Goal: Task Accomplishment & Management: Complete application form

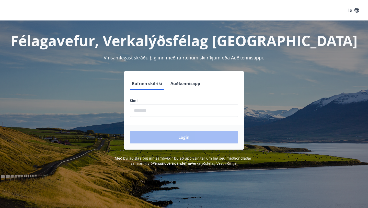
click at [145, 112] on input "phone" at bounding box center [184, 110] width 108 height 13
click at [183, 114] on input "phone" at bounding box center [184, 110] width 108 height 13
click at [144, 111] on input "phone" at bounding box center [184, 110] width 108 height 13
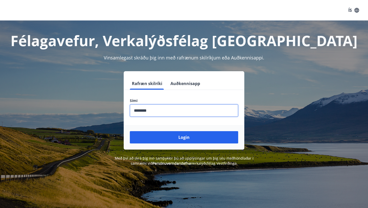
type input "********"
click at [130, 131] on button "Login" at bounding box center [184, 137] width 108 height 12
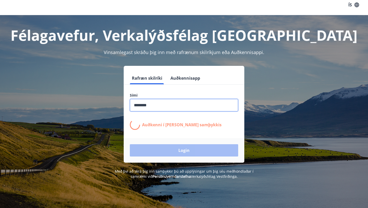
scroll to position [3, 0]
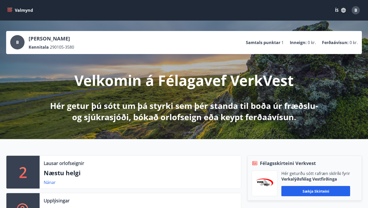
scroll to position [6, 0]
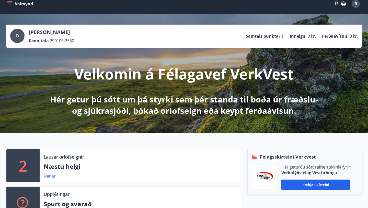
click at [304, 38] on p "Inneign :" at bounding box center [298, 36] width 17 height 6
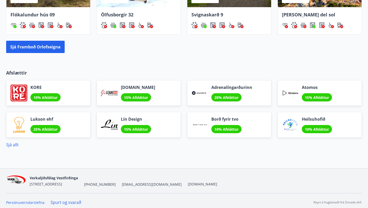
scroll to position [408, 0]
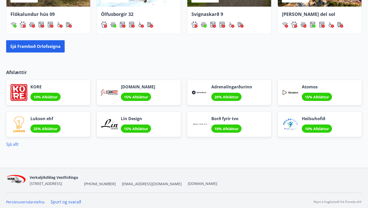
click at [171, 117] on div "Lín Design 15% Afsláttur" at bounding box center [139, 124] width 84 height 26
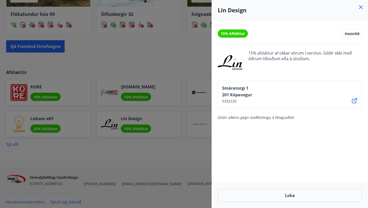
click at [184, 175] on div at bounding box center [184, 104] width 368 height 208
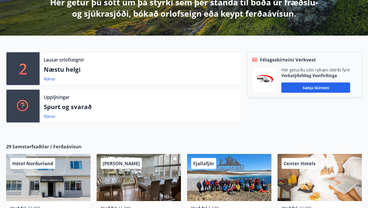
scroll to position [0, 0]
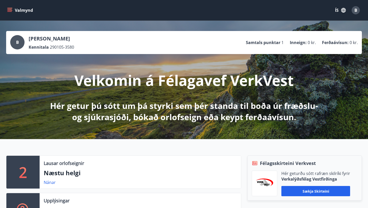
click at [25, 11] on button "Valmynd" at bounding box center [20, 10] width 29 height 9
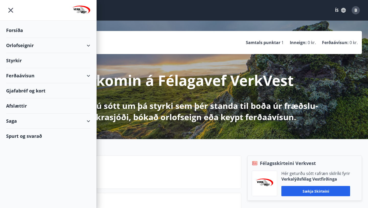
click at [29, 38] on div "Styrkir" at bounding box center [48, 30] width 84 height 15
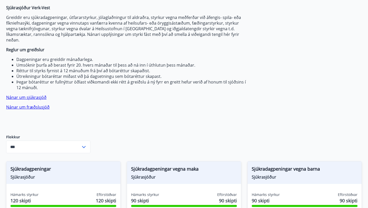
scroll to position [71, 0]
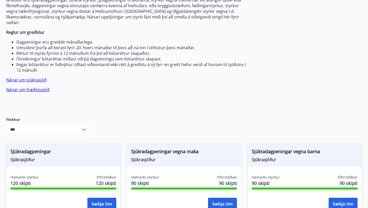
click at [62, 126] on input "***" at bounding box center [43, 129] width 75 height 13
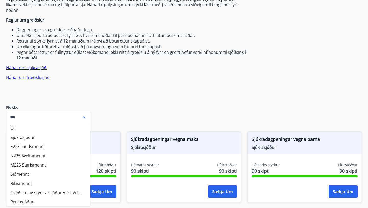
scroll to position [83, 0]
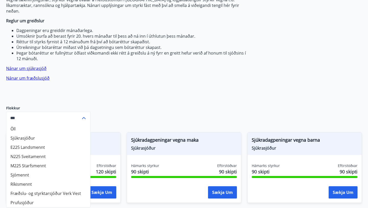
click at [109, 75] on p "Nánar um fræðslusjóð" at bounding box center [127, 78] width 242 height 6
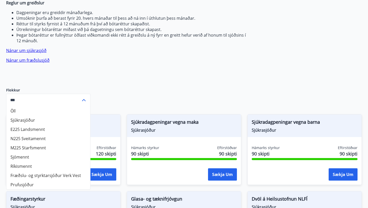
scroll to position [105, 0]
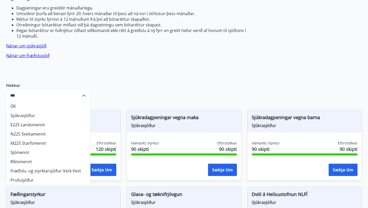
click at [59, 166] on li "Fræðslu- og styrktarsjóður Verk Vest" at bounding box center [48, 170] width 84 height 9
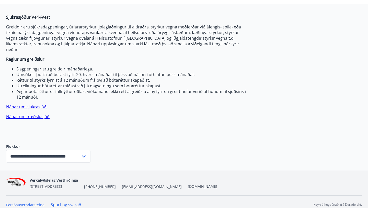
scroll to position [0, 0]
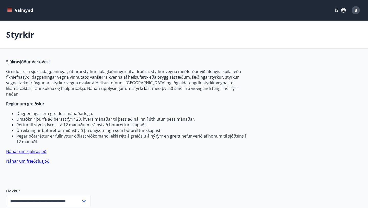
click at [58, 188] on label "Flokkur" at bounding box center [48, 190] width 84 height 5
click at [55, 195] on input "**********" at bounding box center [43, 200] width 75 height 13
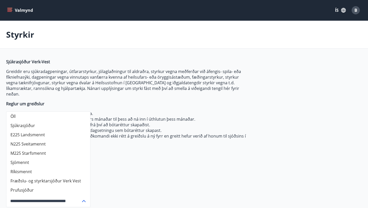
click at [26, 185] on li "Prufusjóður" at bounding box center [48, 189] width 84 height 9
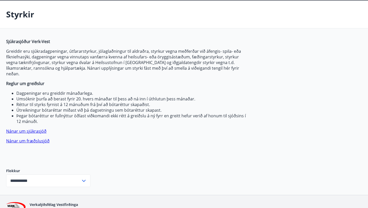
scroll to position [26, 0]
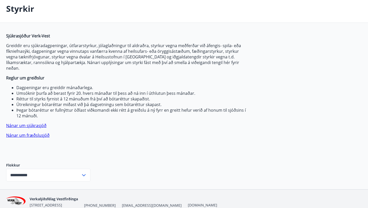
click at [34, 169] on input "**********" at bounding box center [43, 175] width 75 height 13
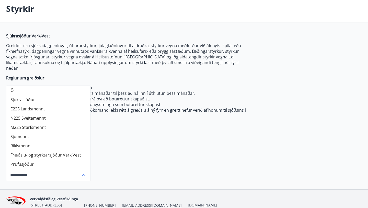
click at [56, 86] on li "Öll" at bounding box center [48, 90] width 84 height 9
type input "***"
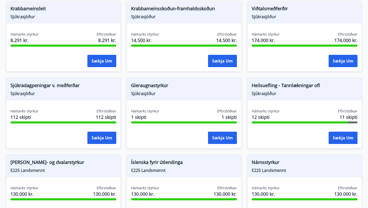
scroll to position [366, 0]
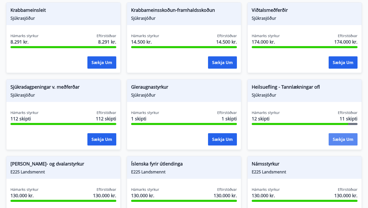
click at [342, 133] on button "Sækja um" at bounding box center [343, 139] width 29 height 12
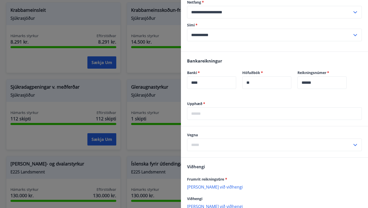
scroll to position [270, 0]
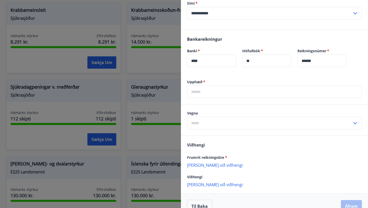
click at [224, 117] on input "text" at bounding box center [269, 123] width 165 height 13
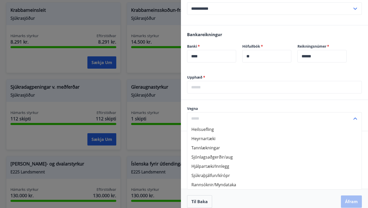
scroll to position [281, 0]
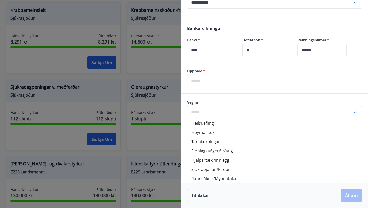
click at [208, 123] on li "Heilsuefling" at bounding box center [275, 122] width 175 height 9
type input "**********"
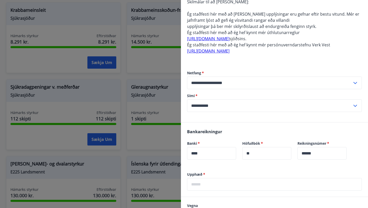
scroll to position [0, 0]
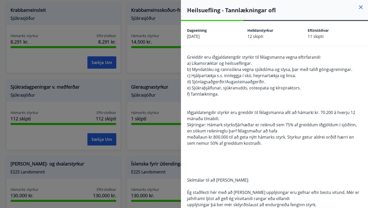
click at [269, 38] on div "Heildarstyrkur 12 skipti" at bounding box center [278, 33] width 60 height 12
drag, startPoint x: 256, startPoint y: 32, endPoint x: 273, endPoint y: 41, distance: 19.0
click at [273, 39] on div "Dagsetning 17.08.2025 Heildarstyrkur 12 skipti Eftirstöðvar 11 skipti" at bounding box center [274, 33] width 187 height 25
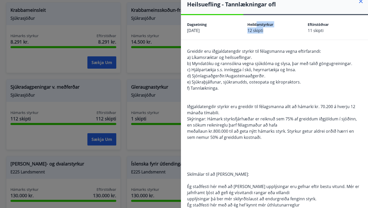
scroll to position [7, 0]
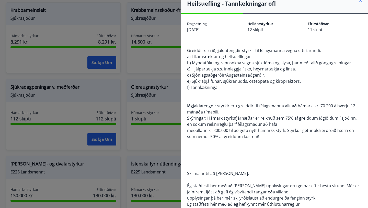
click at [321, 30] on span "11 skipti" at bounding box center [316, 30] width 16 height 6
click at [314, 22] on span "Eftirstöðvar" at bounding box center [318, 23] width 21 height 5
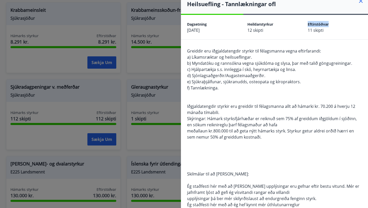
scroll to position [0, 0]
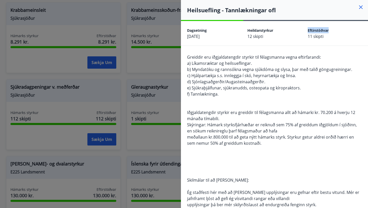
drag, startPoint x: 242, startPoint y: 21, endPoint x: 252, endPoint y: 19, distance: 9.8
click at [252, 19] on div "Heilsuefling - Tannlækningar ofl" at bounding box center [274, 10] width 187 height 20
click at [324, 39] on div "Dagsetning 17.08.2025 Heildarstyrkur 12 skipti Eftirstöðvar 11 skipti" at bounding box center [274, 33] width 187 height 25
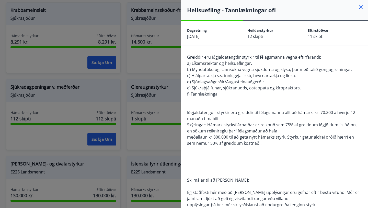
scroll to position [2, 0]
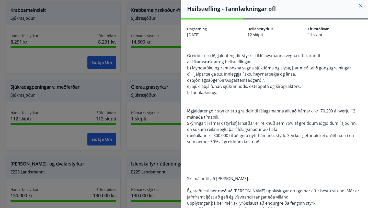
click at [238, 99] on div "Greiddir eru iðgjaldatengdir styrkir til félagsmanna vegna eftirfarandi: a) Lík…" at bounding box center [274, 144] width 175 height 184
click at [234, 109] on span "Iðgjaldatengdir styrkir eru greiddir til félagsmanna allt að hámarki kr. 70.200…" at bounding box center [271, 114] width 168 height 12
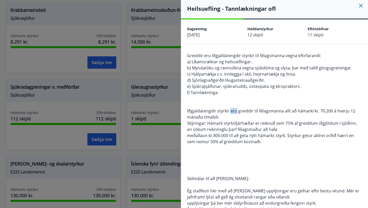
click at [234, 109] on span "Iðgjaldatengdir styrkir eru greiddir til félagsmanna allt að hámarki kr. 70.200…" at bounding box center [271, 114] width 168 height 12
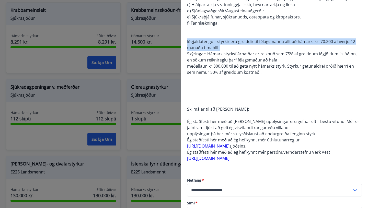
scroll to position [90, 0]
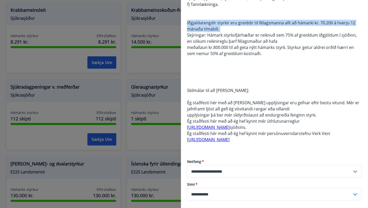
click at [243, 63] on div "Greiddir eru iðgjaldatengdir styrkir til félagsmanna vegna eftirfarandi: a) Lík…" at bounding box center [274, 56] width 175 height 184
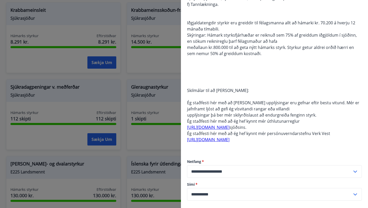
click at [243, 63] on div "Greiddir eru iðgjaldatengdir styrkir til félagsmanna vegna eftirfarandi: a) Lík…" at bounding box center [274, 56] width 175 height 184
click at [258, 47] on span "meðallaun kr.800.000 til að geta nýtt hámarks styrk. Styrkur getur aldrei orðið…" at bounding box center [270, 51] width 167 height 12
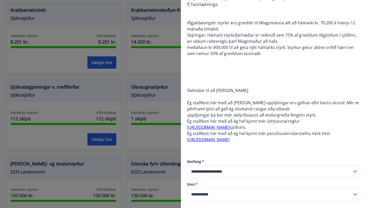
click at [258, 47] on span "meðallaun kr.800.000 til að geta nýtt hámarks styrk. Styrkur getur aldrei orðið…" at bounding box center [270, 51] width 167 height 12
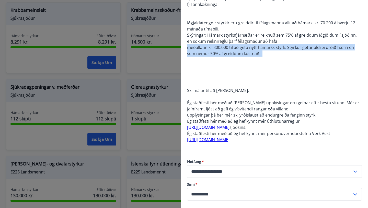
click at [272, 32] on div "Greiddir eru iðgjaldatengdir styrkir til félagsmanna vegna eftirfarandi: a) Lík…" at bounding box center [274, 56] width 175 height 184
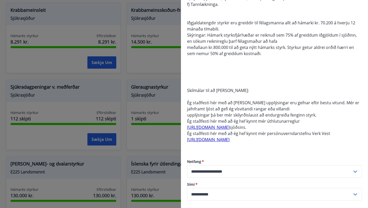
click at [272, 32] on div "Greiddir eru iðgjaldatengdir styrkir til félagsmanna vegna eftirfarandi: a) Lík…" at bounding box center [274, 56] width 175 height 184
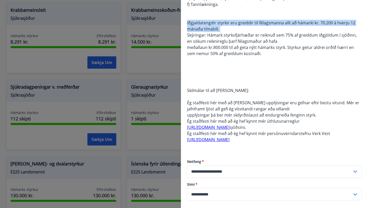
click at [272, 32] on div "Greiddir eru iðgjaldatengdir styrkir til félagsmanna vegna eftirfarandi: a) Lík…" at bounding box center [274, 56] width 175 height 184
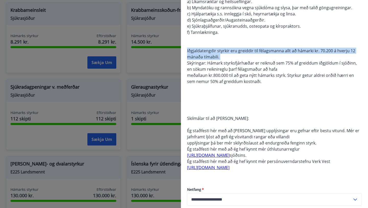
scroll to position [48, 0]
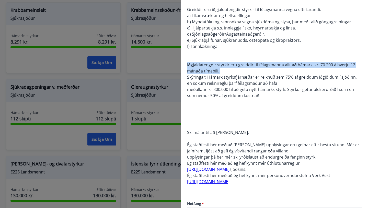
click at [266, 74] on div "Greiddir eru iðgjaldatengdir styrkir til félagsmanna vegna eftirfarandi: a) Lík…" at bounding box center [274, 98] width 175 height 184
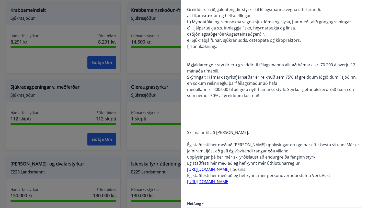
click at [251, 98] on span "meðallaun kr.800.000 til að geta nýtt hámarks styrk. Styrkur getur aldrei orðið…" at bounding box center [270, 92] width 167 height 12
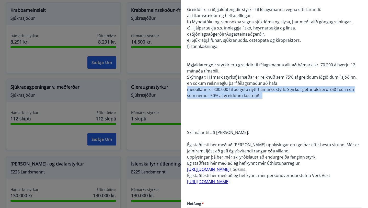
click at [251, 98] on span "meðallaun kr.800.000 til að geta nýtt hámarks styrk. Styrkur getur aldrei orðið…" at bounding box center [270, 92] width 167 height 12
click at [243, 74] on div "Greiddir eru iðgjaldatengdir styrkir til félagsmanna vegna eftirfarandi: a) Lík…" at bounding box center [274, 98] width 175 height 184
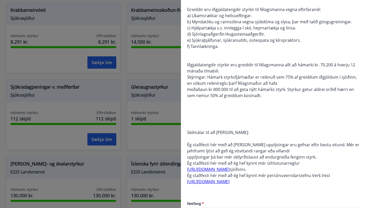
click at [243, 74] on div "Greiddir eru iðgjaldatengdir styrkir til félagsmanna vegna eftirfarandi: a) Lík…" at bounding box center [274, 98] width 175 height 184
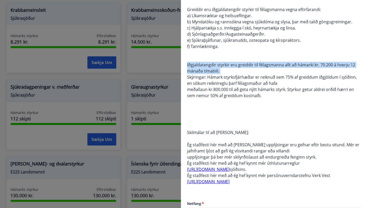
click at [243, 74] on div "Greiddir eru iðgjaldatengdir styrkir til félagsmanna vegna eftirfarandi: a) Lík…" at bounding box center [274, 98] width 175 height 184
click at [236, 84] on span "Skýringar: Hámark styrksfjárhæðar er reiknuð sem 75% af greiddum iðgjöldum í sj…" at bounding box center [272, 80] width 170 height 12
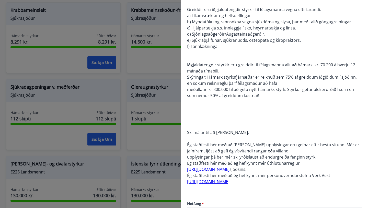
click at [236, 84] on span "Skýringar: Hámark styrksfjárhæðar er reiknuð sem 75% af greiddum iðgjöldum í sj…" at bounding box center [272, 80] width 170 height 12
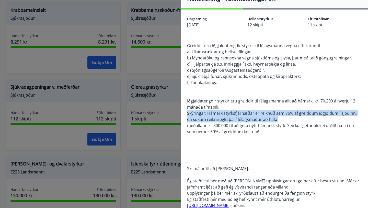
scroll to position [0, 0]
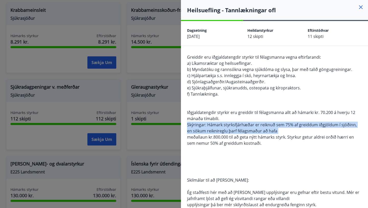
click at [359, 7] on icon at bounding box center [361, 7] width 6 height 6
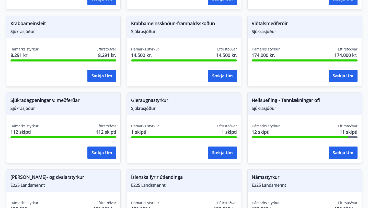
scroll to position [336, 0]
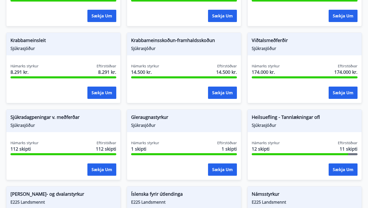
click at [296, 114] on span "Heilsuefling - Tannlækningar ofl" at bounding box center [305, 118] width 106 height 9
click at [295, 150] on div "Hámarks styrkur 12 skipti Eftirstöðvar 11 skipti Sækja um" at bounding box center [305, 158] width 114 height 37
click at [277, 114] on span "Heilsuefling - Tannlækningar ofl" at bounding box center [305, 118] width 106 height 9
click at [341, 168] on button "Sækja um" at bounding box center [343, 169] width 29 height 12
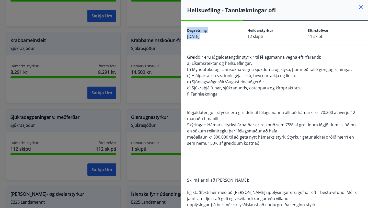
drag, startPoint x: 243, startPoint y: 22, endPoint x: 307, endPoint y: 23, distance: 64.0
click at [307, 23] on div "Dagsetning 17.08.2025 Heildarstyrkur 12 skipti Eftirstöðvar 11 skipti" at bounding box center [274, 33] width 187 height 25
click at [307, 17] on div "Heilsuefling - Tannlækningar ofl" at bounding box center [274, 10] width 187 height 20
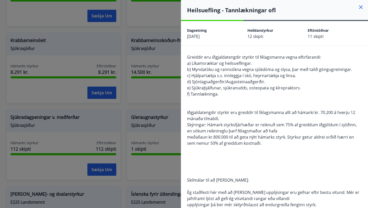
click at [307, 17] on div "Heilsuefling - Tannlækningar ofl" at bounding box center [274, 10] width 187 height 20
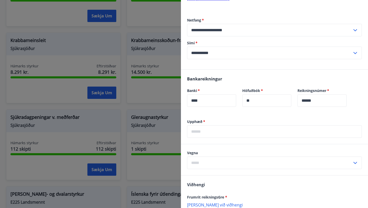
scroll to position [281, 0]
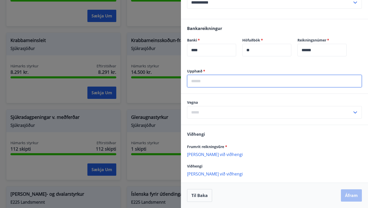
click at [289, 85] on input "text" at bounding box center [274, 81] width 175 height 13
click at [276, 110] on div "Vegna ​" at bounding box center [274, 109] width 175 height 19
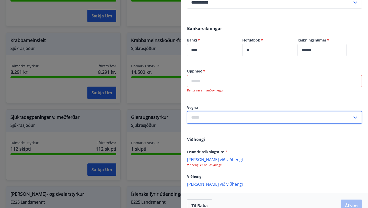
click at [270, 89] on p "Reiturinn er nauðsynlegur" at bounding box center [274, 90] width 175 height 4
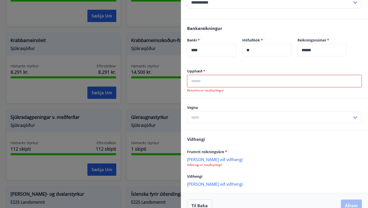
click at [264, 74] on div "Upphæð   * ​ Reiturinn er nauðsynlegur" at bounding box center [274, 81] width 175 height 24
click at [263, 63] on div "Bankareikningur Banki   * **** ​ Höfuðbók   * ** ​ Reikningsnúmer   * ****** ​" at bounding box center [274, 43] width 187 height 49
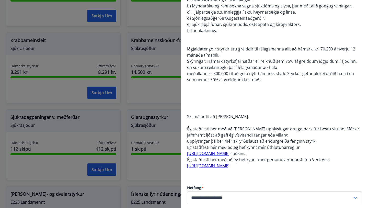
scroll to position [54, 0]
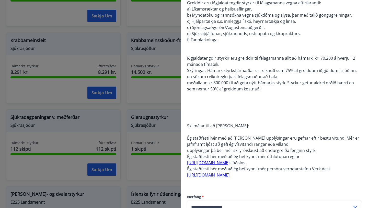
click at [263, 63] on div "Greiddir eru iðgjaldatengdir styrkir til félagsmanna vegna eftirfarandi: a) Lík…" at bounding box center [274, 92] width 175 height 184
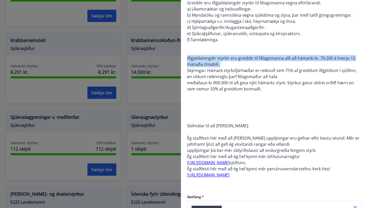
click at [263, 63] on div "Greiddir eru iðgjaldatengdir styrkir til félagsmanna vegna eftirfarandi: a) Lík…" at bounding box center [274, 92] width 175 height 184
click at [262, 97] on div "Greiddir eru iðgjaldatengdir styrkir til félagsmanna vegna eftirfarandi: a) Lík…" at bounding box center [274, 92] width 175 height 184
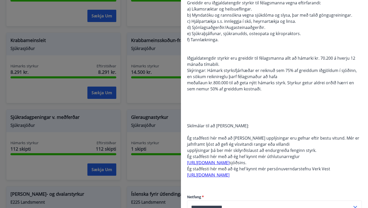
click at [262, 97] on div "Greiddir eru iðgjaldatengdir styrkir til félagsmanna vegna eftirfarandi: a) Lík…" at bounding box center [274, 92] width 175 height 184
click at [297, 95] on div "Greiddir eru iðgjaldatengdir styrkir til félagsmanna vegna eftirfarandi: a) Lík…" at bounding box center [274, 92] width 175 height 184
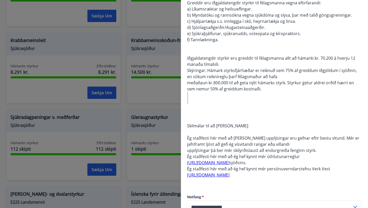
click at [261, 85] on span "meðallaun kr.800.000 til að geta nýtt hámarks styrk. Styrkur getur aldrei orðið…" at bounding box center [270, 86] width 167 height 12
click at [260, 94] on div "Greiddir eru iðgjaldatengdir styrkir til félagsmanna vegna eftirfarandi: a) Lík…" at bounding box center [274, 92] width 175 height 184
drag, startPoint x: 214, startPoint y: 75, endPoint x: 249, endPoint y: 84, distance: 35.8
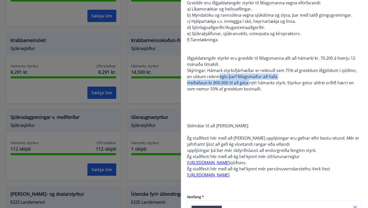
click at [249, 84] on span "Greiddir eru iðgjaldatengdir styrkir til félagsmanna vegna eftirfarandi: a) Lík…" at bounding box center [273, 89] width 172 height 178
click at [254, 97] on div "Greiddir eru iðgjaldatengdir styrkir til félagsmanna vegna eftirfarandi: a) Lík…" at bounding box center [274, 92] width 175 height 184
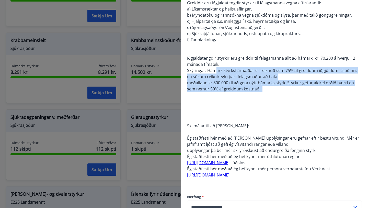
drag, startPoint x: 215, startPoint y: 71, endPoint x: 283, endPoint y: 93, distance: 71.6
click at [283, 93] on div "Greiddir eru iðgjaldatengdir styrkir til félagsmanna vegna eftirfarandi: a) Lík…" at bounding box center [274, 92] width 175 height 184
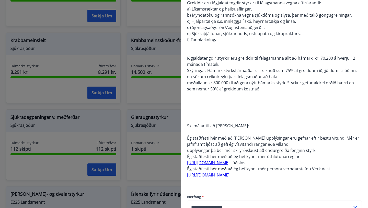
click at [283, 93] on div "Greiddir eru iðgjaldatengdir styrkir til félagsmanna vegna eftirfarandi: a) Lík…" at bounding box center [274, 92] width 175 height 184
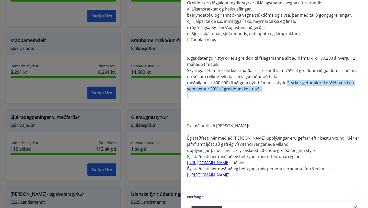
drag, startPoint x: 265, startPoint y: 94, endPoint x: 287, endPoint y: 82, distance: 24.6
click at [287, 82] on div "Greiddir eru iðgjaldatengdir styrkir til félagsmanna vegna eftirfarandi: a) Lík…" at bounding box center [274, 92] width 175 height 184
click at [280, 102] on div "Greiddir eru iðgjaldatengdir styrkir til félagsmanna vegna eftirfarandi: a) Lík…" at bounding box center [274, 92] width 175 height 184
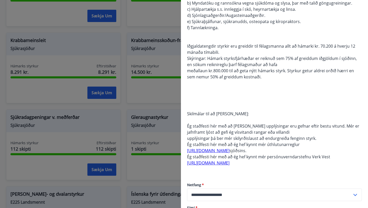
scroll to position [67, 0]
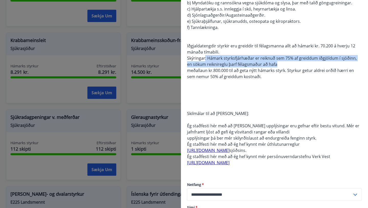
drag, startPoint x: 205, startPoint y: 56, endPoint x: 271, endPoint y: 61, distance: 66.5
click at [271, 61] on div "Greiddir eru iðgjaldatengdir styrkir til félagsmanna vegna eftirfarandi: a) Lík…" at bounding box center [274, 79] width 175 height 184
click at [280, 72] on span "meðallaun kr.800.000 til að geta nýtt hámarks styrk. Styrkur getur aldrei orðið…" at bounding box center [270, 74] width 167 height 12
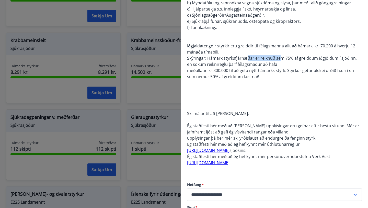
drag, startPoint x: 247, startPoint y: 61, endPoint x: 280, endPoint y: 60, distance: 33.5
click at [280, 61] on span "Skýringar: Hámark styrksfjárhæðar er reiknuð sem 75% af greiddum iðgjöldum í sj…" at bounding box center [272, 61] width 170 height 12
click at [280, 60] on span "Skýringar: Hámark styrksfjárhæðar er reiknuð sem 75% af greiddum iðgjöldum í sj…" at bounding box center [272, 61] width 170 height 12
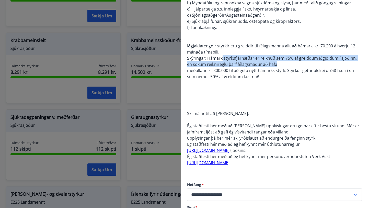
drag, startPoint x: 274, startPoint y: 64, endPoint x: 222, endPoint y: 60, distance: 52.1
click at [222, 60] on div "Greiddir eru iðgjaldatengdir styrkir til félagsmanna vegna eftirfarandi: a) Lík…" at bounding box center [274, 79] width 175 height 184
click at [101, 112] on div at bounding box center [184, 104] width 368 height 208
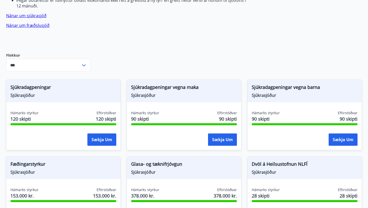
scroll to position [0, 0]
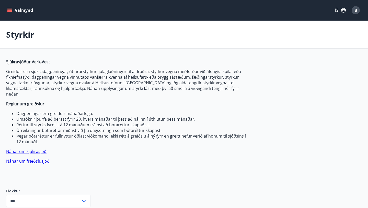
click at [8, 10] on icon "menu" at bounding box center [9, 10] width 5 height 5
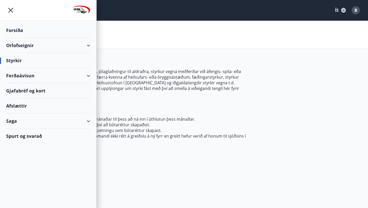
click at [55, 122] on div "Saga" at bounding box center [48, 120] width 84 height 15
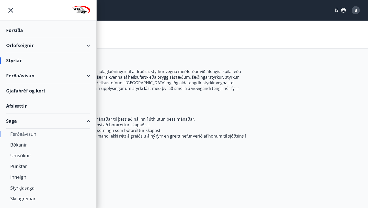
scroll to position [11, 0]
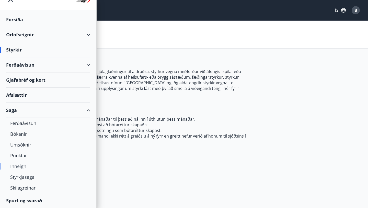
click at [21, 164] on div "Inneign" at bounding box center [48, 166] width 76 height 11
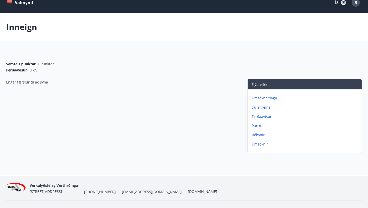
scroll to position [8, 0]
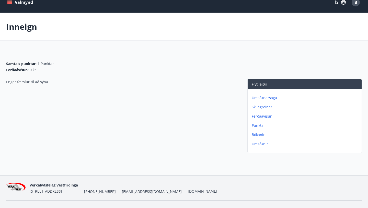
click at [7, 3] on icon "menu" at bounding box center [9, 3] width 5 height 1
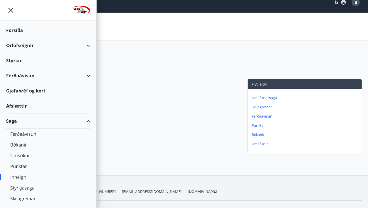
click at [22, 46] on div "Orlofseignir" at bounding box center [48, 45] width 84 height 15
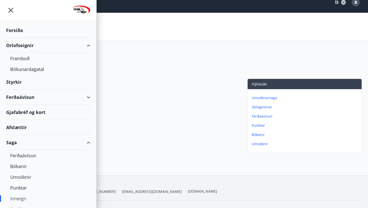
click at [21, 38] on div "Styrkir" at bounding box center [48, 30] width 84 height 15
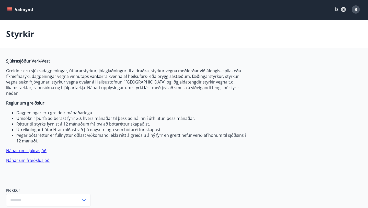
scroll to position [8, 0]
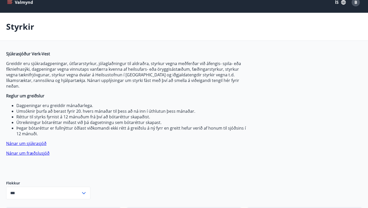
type input "***"
click at [14, 7] on div "Valmynd ÍS B" at bounding box center [184, 2] width 356 height 12
click at [10, 6] on button "Valmynd" at bounding box center [20, 2] width 29 height 9
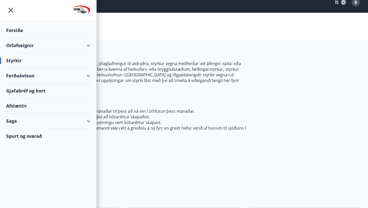
click at [67, 47] on div "Orlofseignir" at bounding box center [48, 45] width 84 height 15
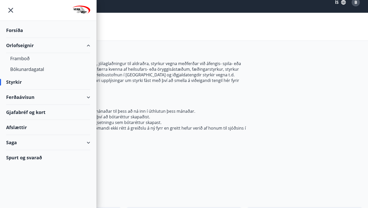
click at [26, 95] on div "Ferðaávísun" at bounding box center [48, 97] width 84 height 15
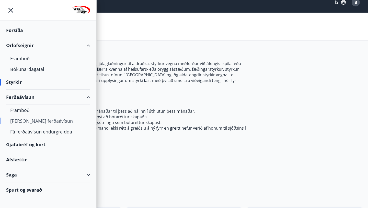
click at [36, 119] on div "Kaupa ferðaávísun" at bounding box center [48, 120] width 76 height 11
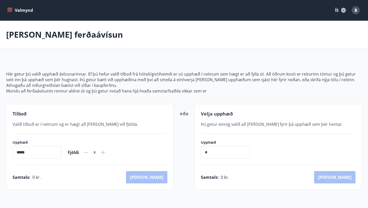
click at [12, 10] on icon "menu" at bounding box center [10, 10] width 6 height 1
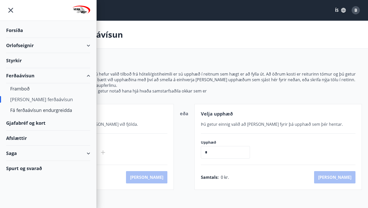
click at [24, 123] on div "Gjafabréf og kort" at bounding box center [48, 122] width 84 height 15
click at [34, 149] on div "Saga" at bounding box center [48, 153] width 84 height 15
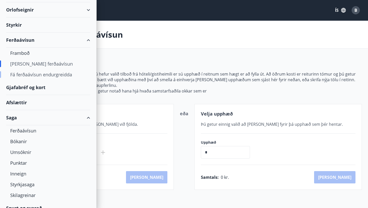
scroll to position [43, 0]
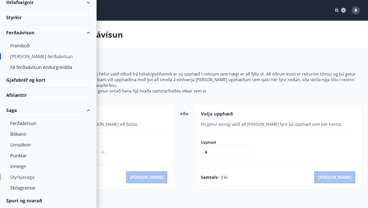
click at [19, 177] on div "Styrkjasaga" at bounding box center [48, 176] width 76 height 11
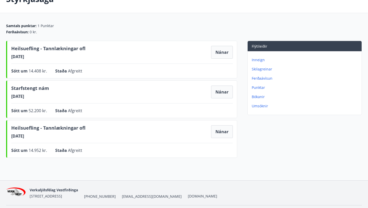
scroll to position [35, 0]
click at [217, 51] on button "Nánar" at bounding box center [222, 52] width 22 height 13
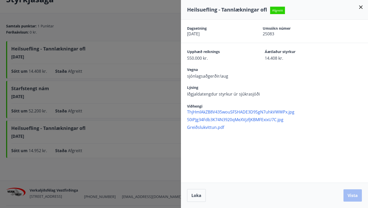
click at [362, 7] on icon at bounding box center [361, 7] width 6 height 6
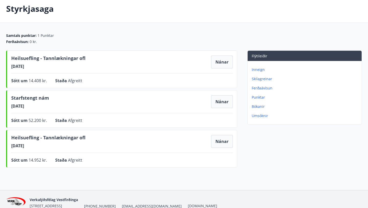
scroll to position [25, 0]
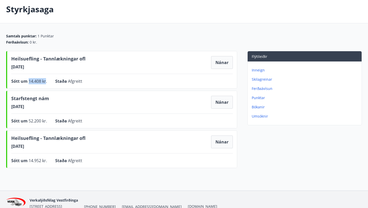
drag, startPoint x: 46, startPoint y: 81, endPoint x: 28, endPoint y: 79, distance: 18.6
click at [28, 79] on div "Sótt um 14.408 kr." at bounding box center [29, 81] width 36 height 6
click at [227, 62] on button "Nánar" at bounding box center [222, 62] width 22 height 13
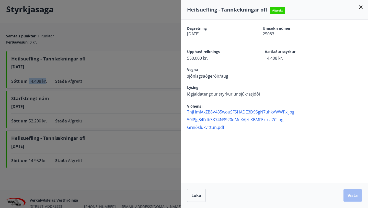
click at [201, 121] on span "50iPJg34Fdb3K74N3920qMeXVjzfjKBMFExixU7C.jpg" at bounding box center [277, 120] width 181 height 6
click at [164, 107] on div at bounding box center [184, 104] width 368 height 208
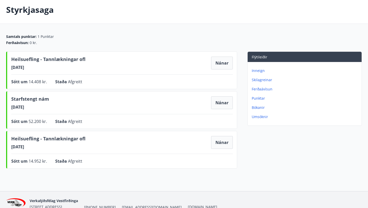
scroll to position [25, 0]
